Goal: Task Accomplishment & Management: Manage account settings

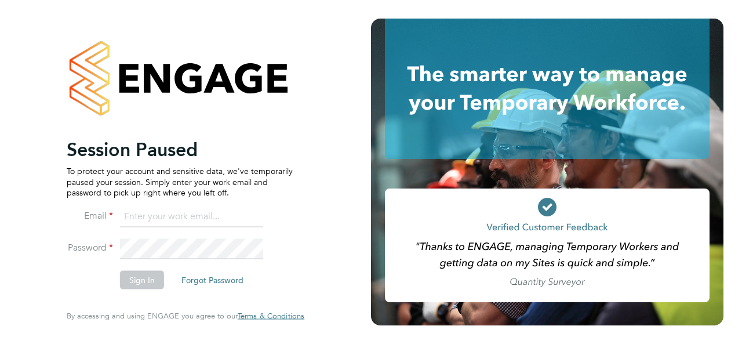
type input "james.chamberlain@brightonandhovealbion.com"
click at [121, 280] on button "Sign In" at bounding box center [142, 280] width 44 height 19
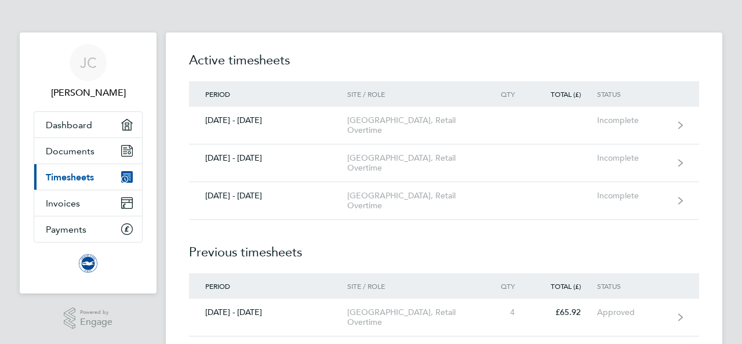
click at [78, 173] on span "Timesheets" at bounding box center [70, 177] width 48 height 11
click at [85, 156] on link "Documents" at bounding box center [88, 151] width 108 height 26
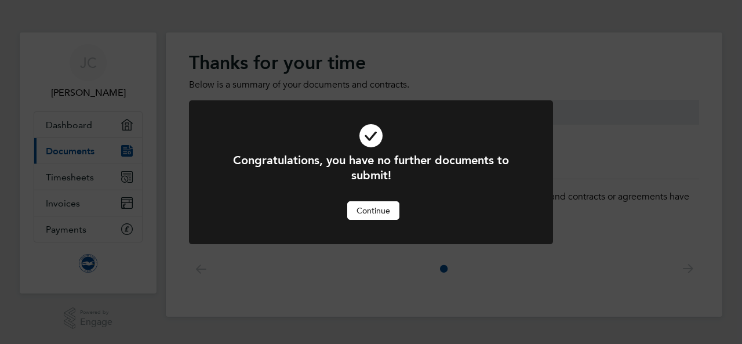
click at [377, 212] on button "Continue" at bounding box center [373, 210] width 52 height 19
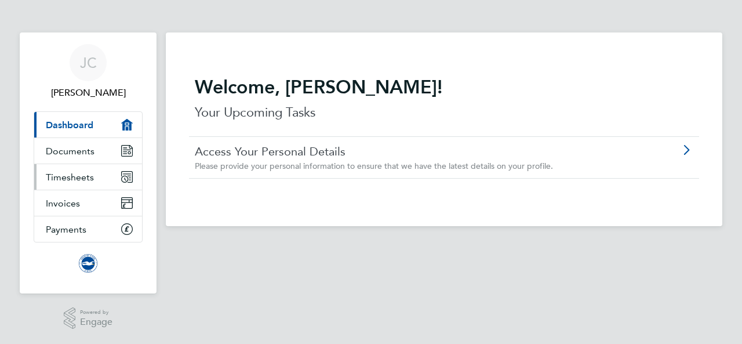
click at [84, 178] on span "Timesheets" at bounding box center [70, 177] width 48 height 11
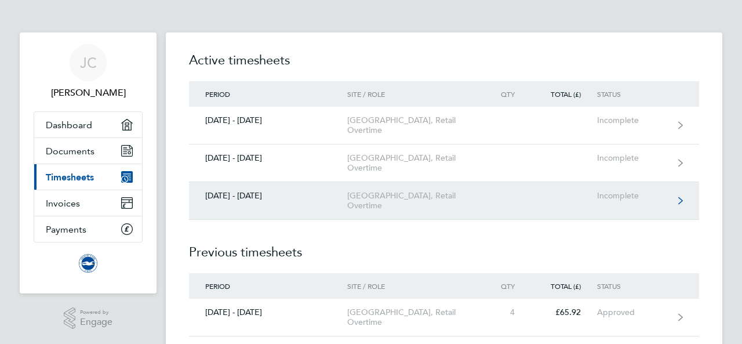
scroll to position [33, 0]
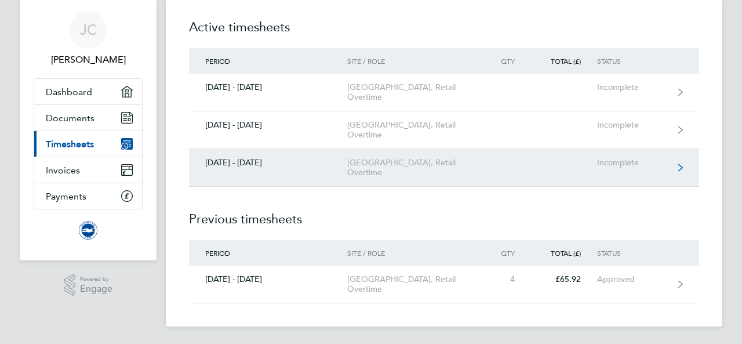
click at [432, 155] on link "[DATE] - [DATE] [GEOGRAPHIC_DATA], Retail Overtime Incomplete" at bounding box center [444, 168] width 510 height 38
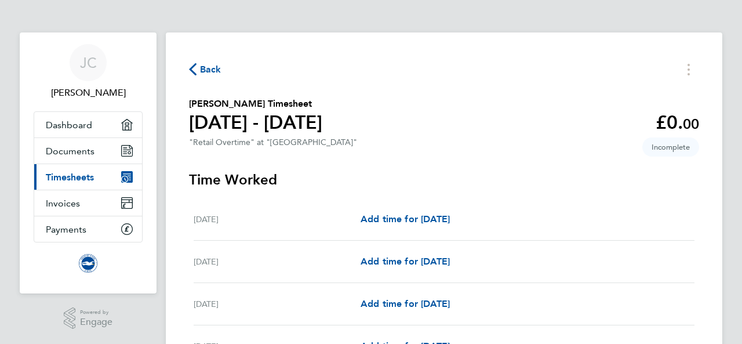
click at [542, 148] on section "[PERSON_NAME] Timesheet [DATE] - [DATE] £0. 00 "Retail Overtime" at "[GEOGRAPHI…" at bounding box center [444, 124] width 510 height 55
